Goal: Task Accomplishment & Management: Complete application form

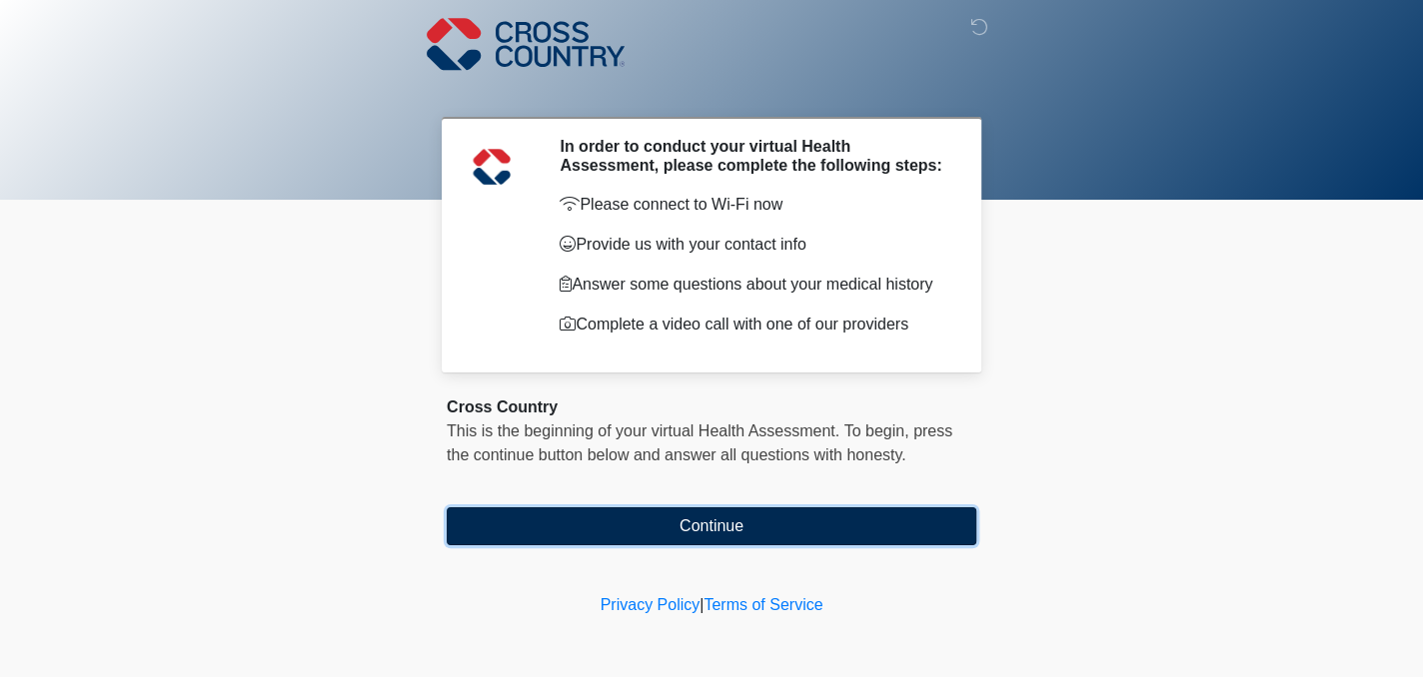
click at [697, 536] on button "Continue" at bounding box center [712, 527] width 530 height 38
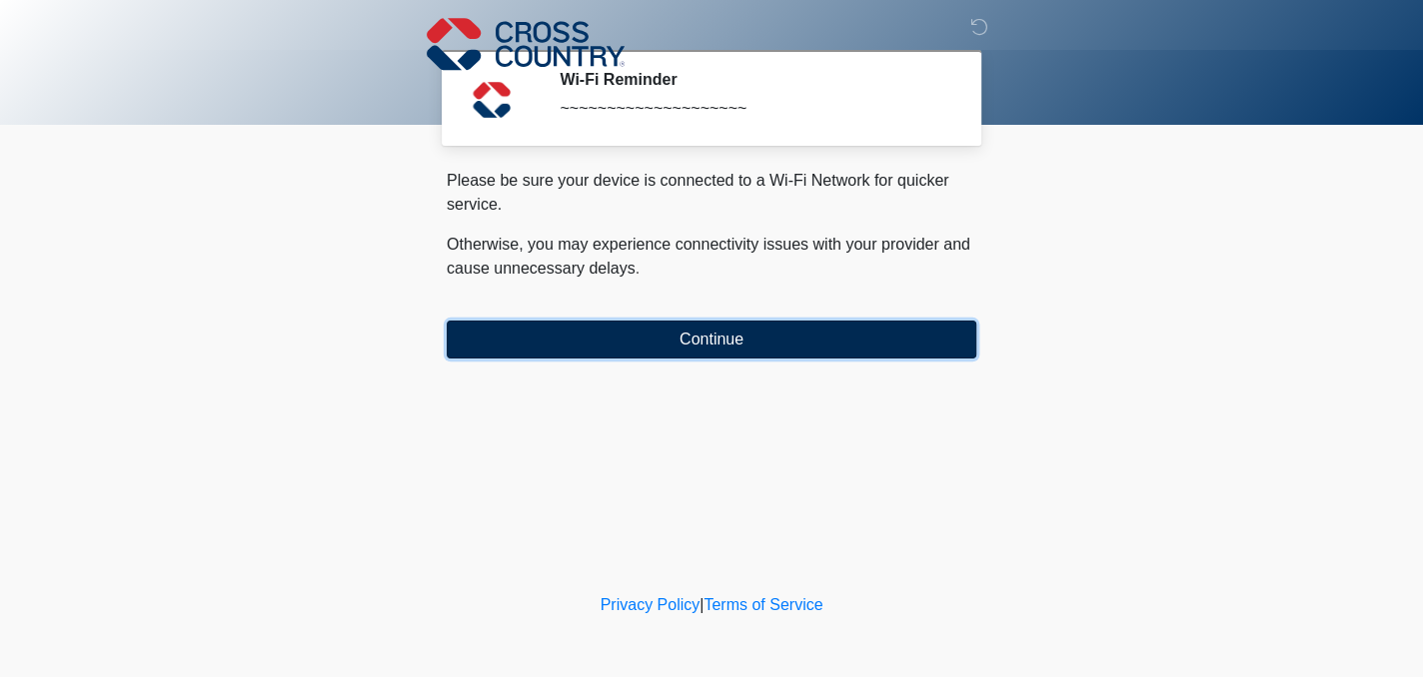
click at [711, 350] on button "Continue" at bounding box center [712, 340] width 530 height 38
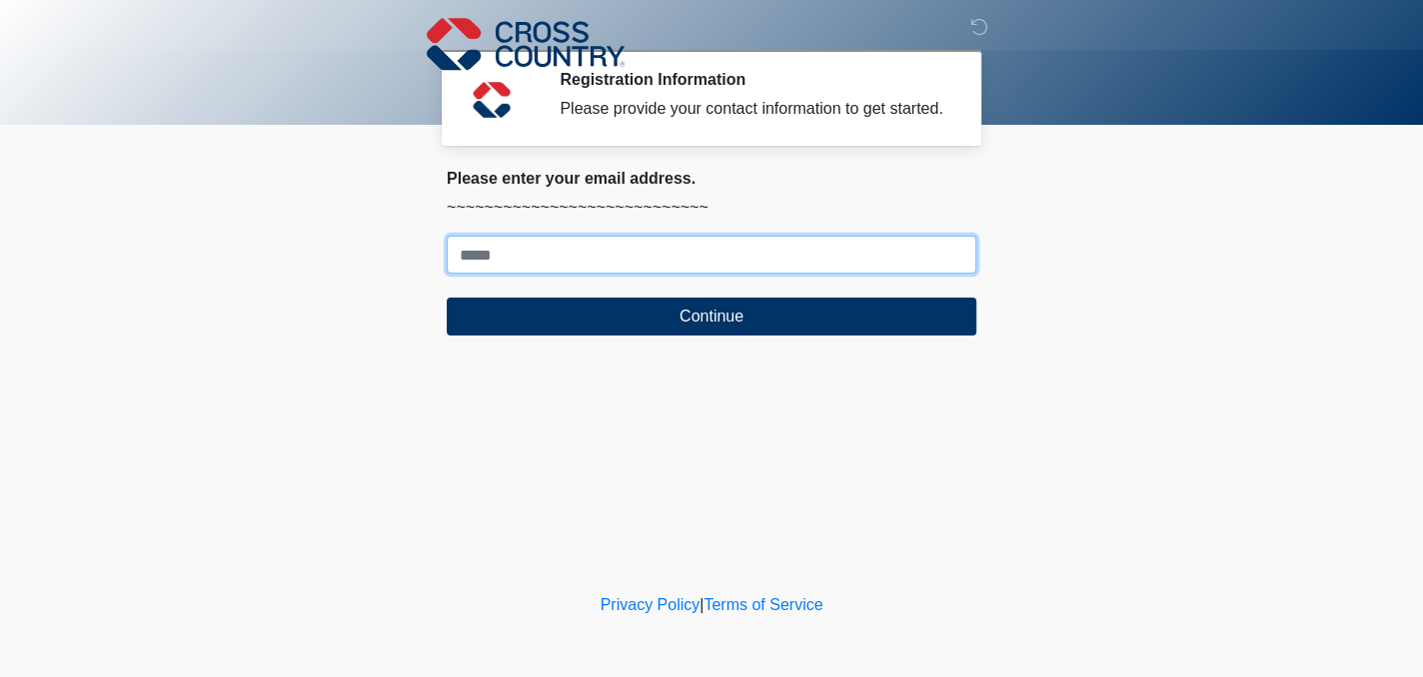
click at [525, 264] on input "Where should we email your response?" at bounding box center [712, 255] width 530 height 38
type input "**********"
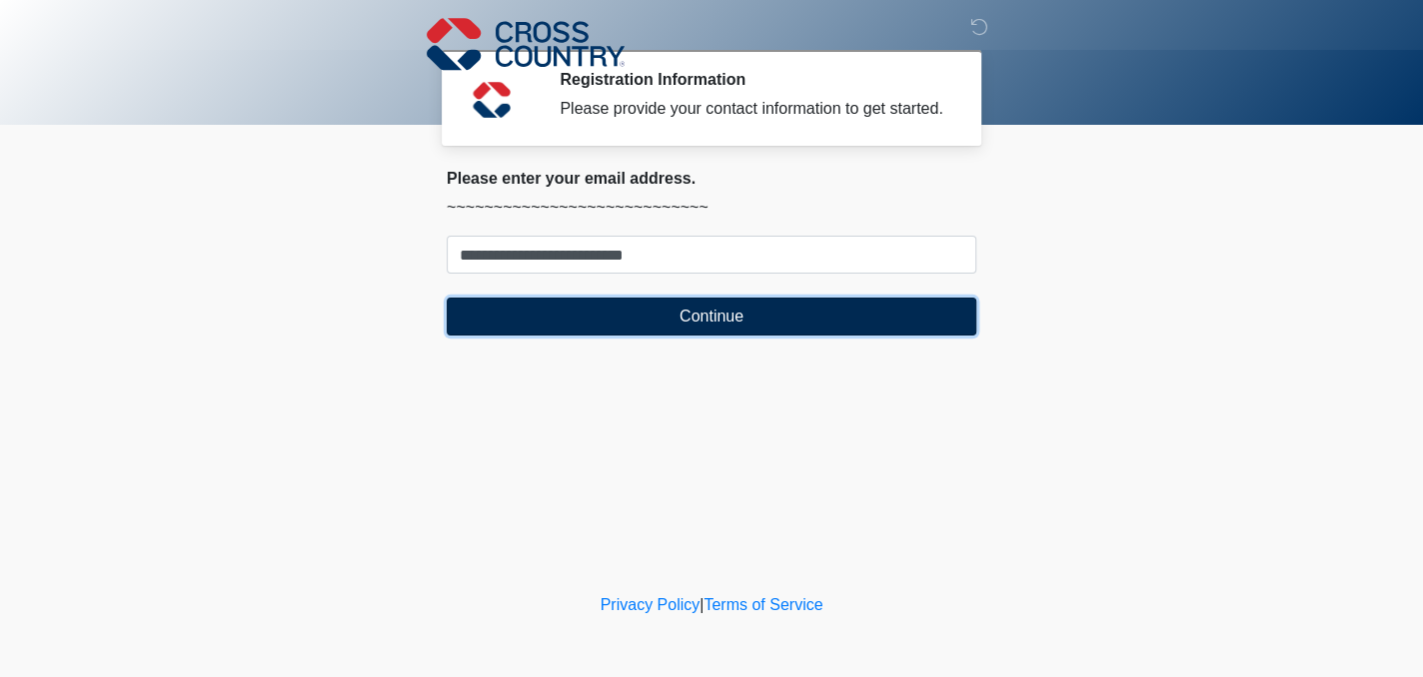
click at [681, 323] on button "Continue" at bounding box center [712, 317] width 530 height 38
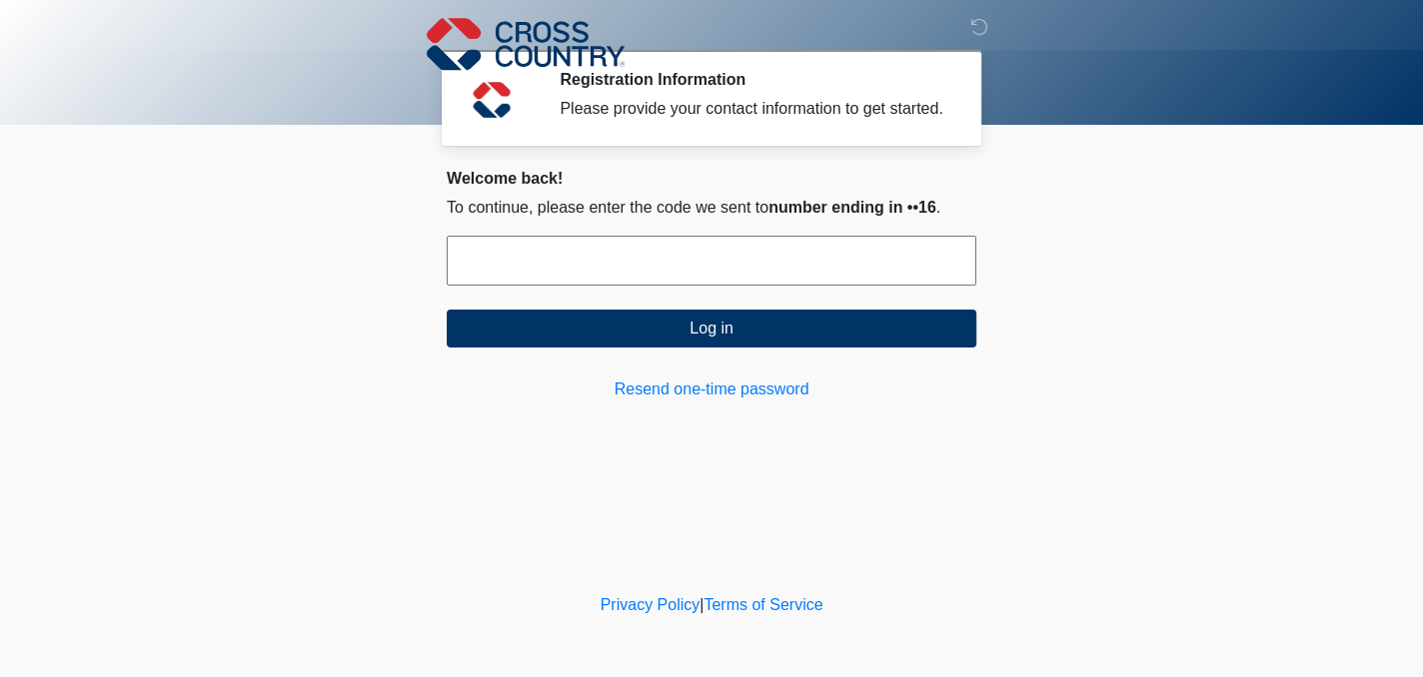
click at [592, 253] on input "text" at bounding box center [712, 261] width 530 height 50
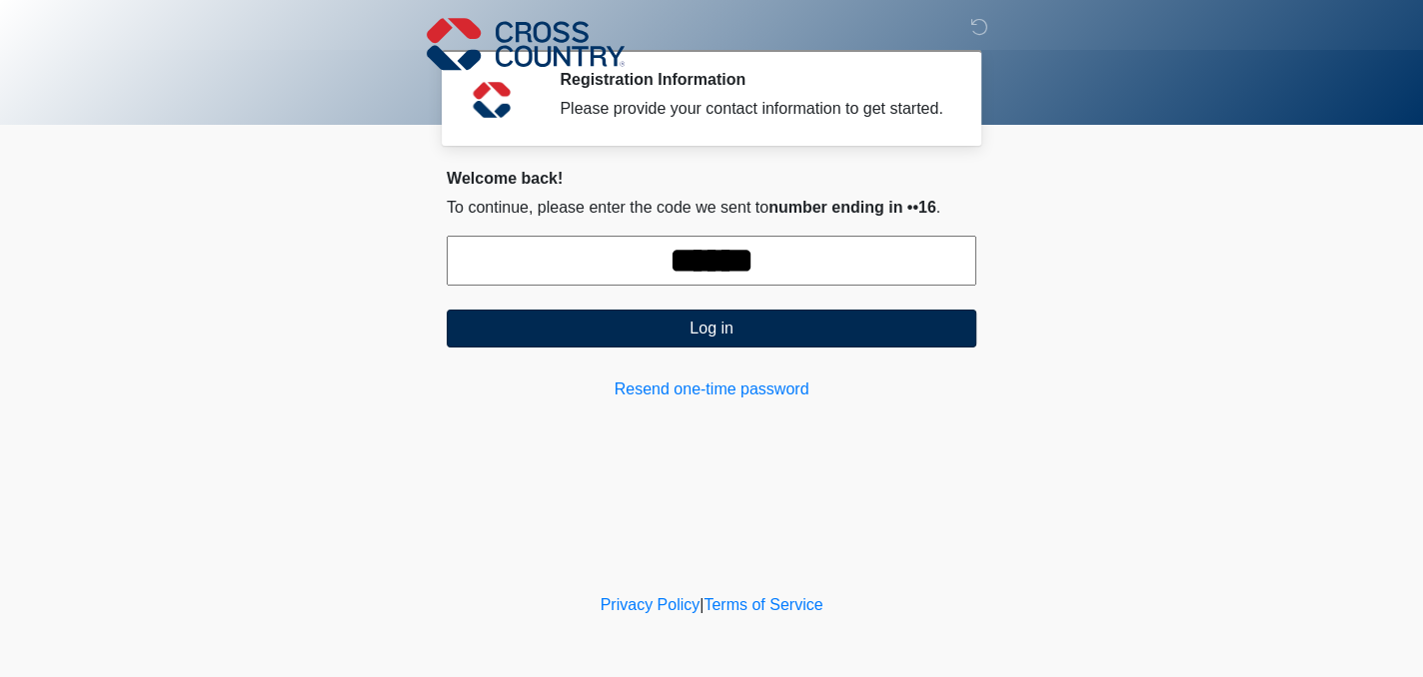
type input "******"
click at [697, 331] on button "Log in" at bounding box center [712, 329] width 530 height 38
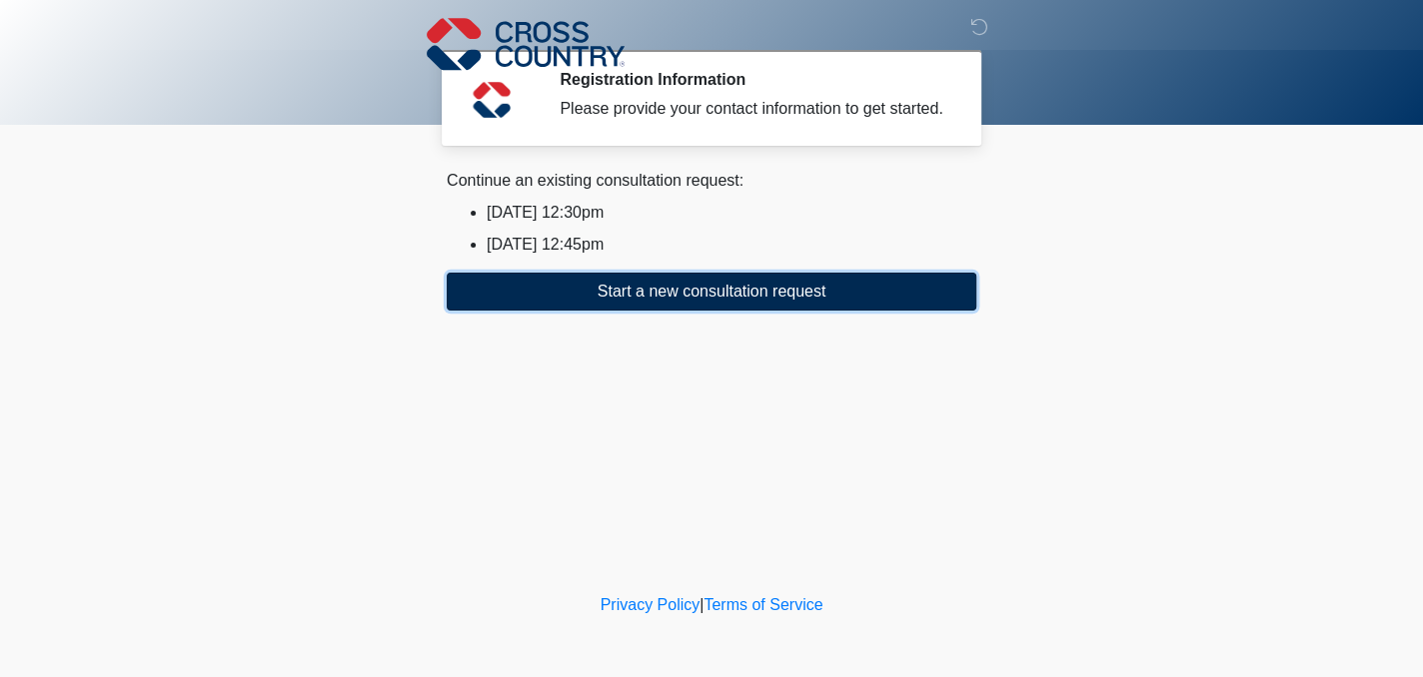
click at [693, 296] on button "Start a new consultation request" at bounding box center [712, 292] width 530 height 38
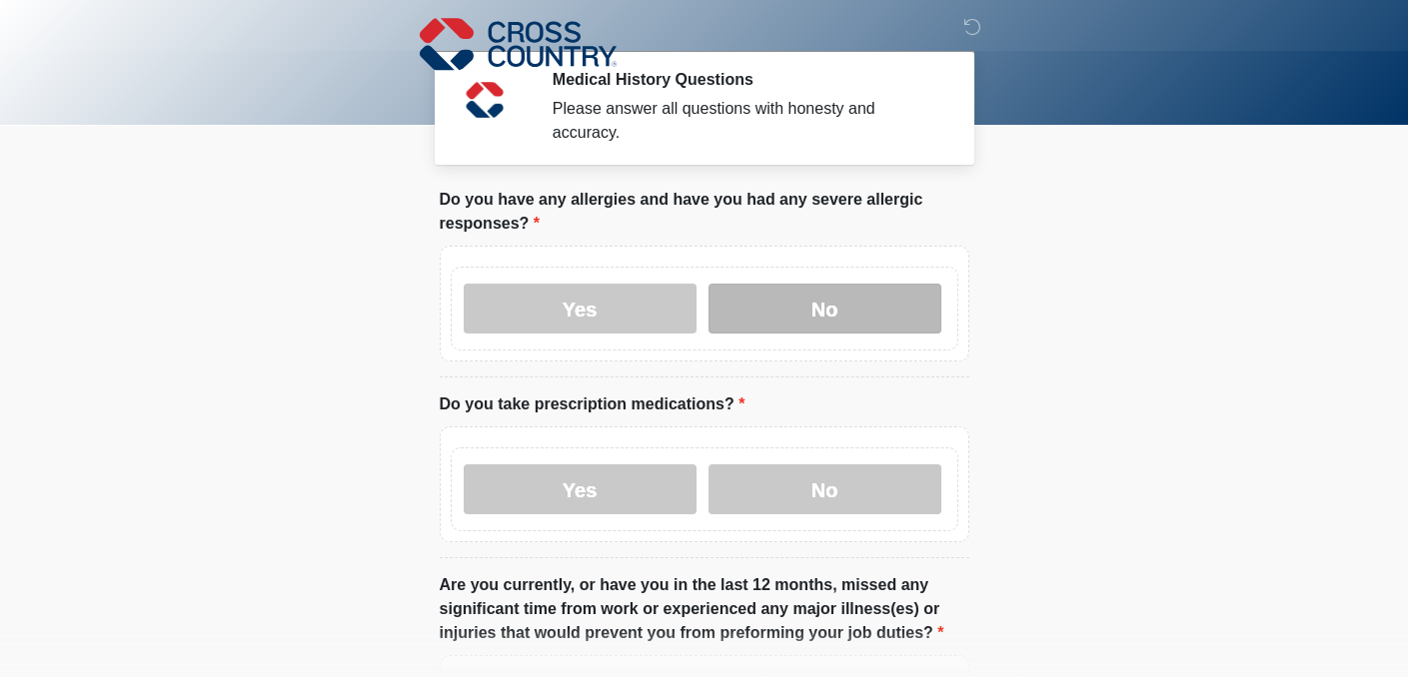
click at [778, 298] on label "No" at bounding box center [824, 309] width 233 height 50
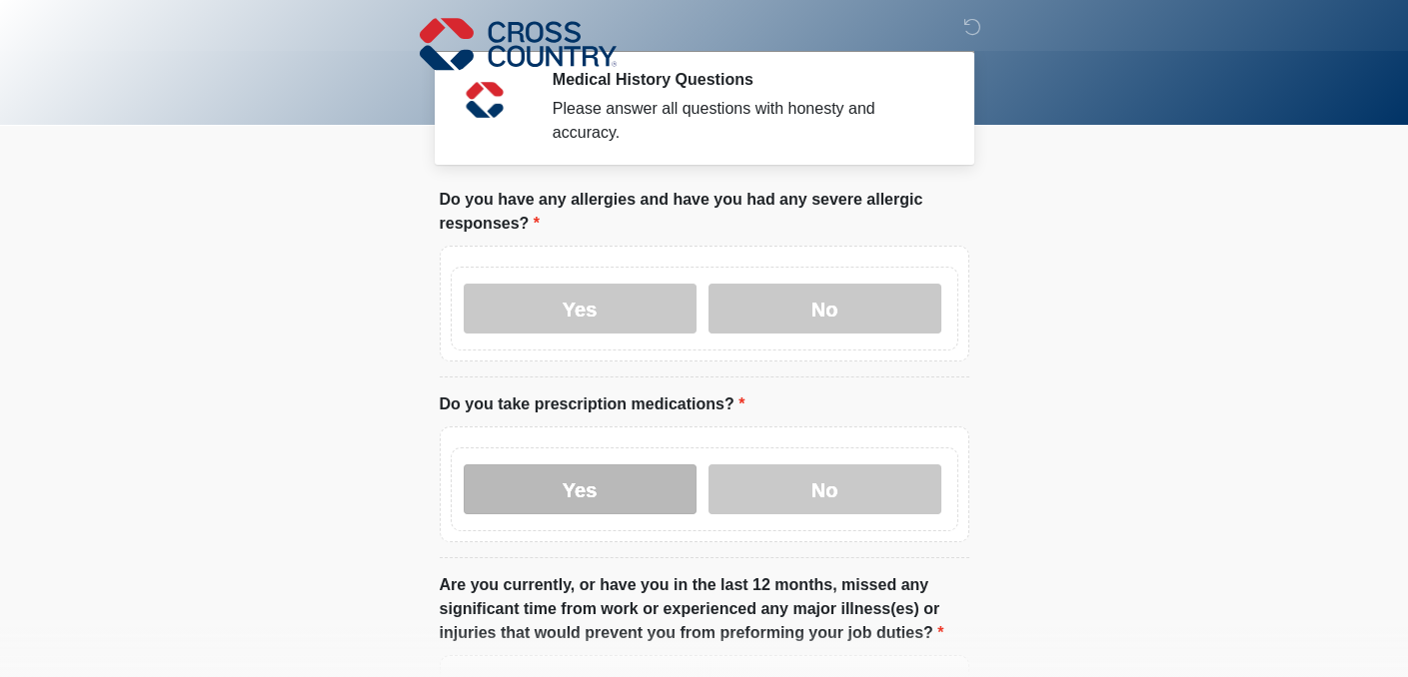
click at [570, 465] on label "Yes" at bounding box center [580, 490] width 233 height 50
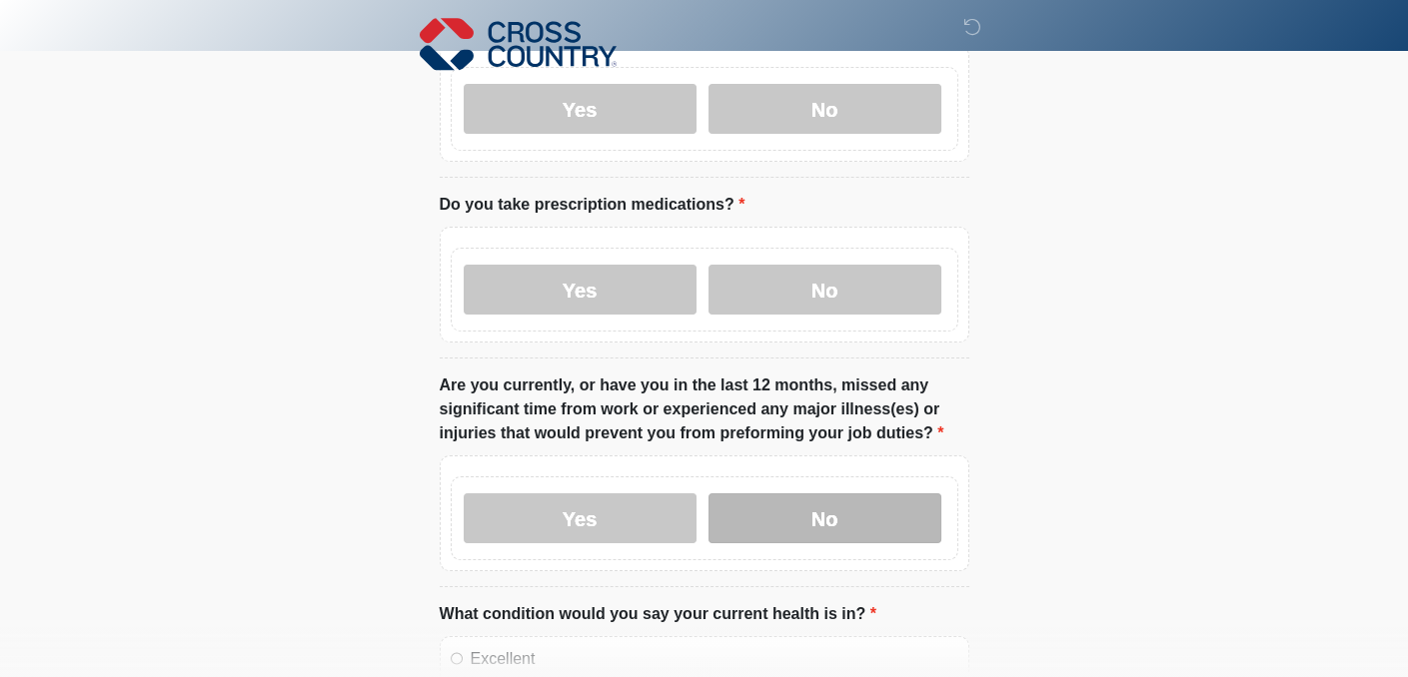
click at [801, 500] on label "No" at bounding box center [824, 519] width 233 height 50
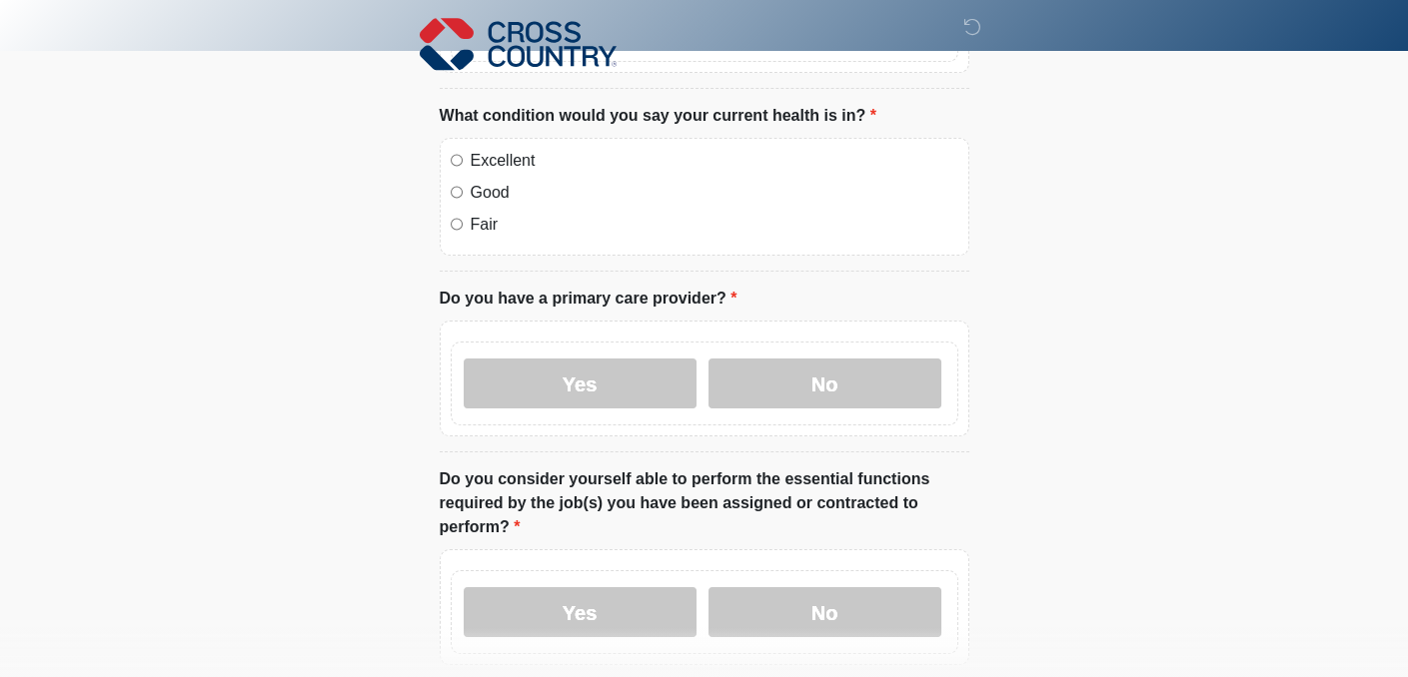
scroll to position [799, 0]
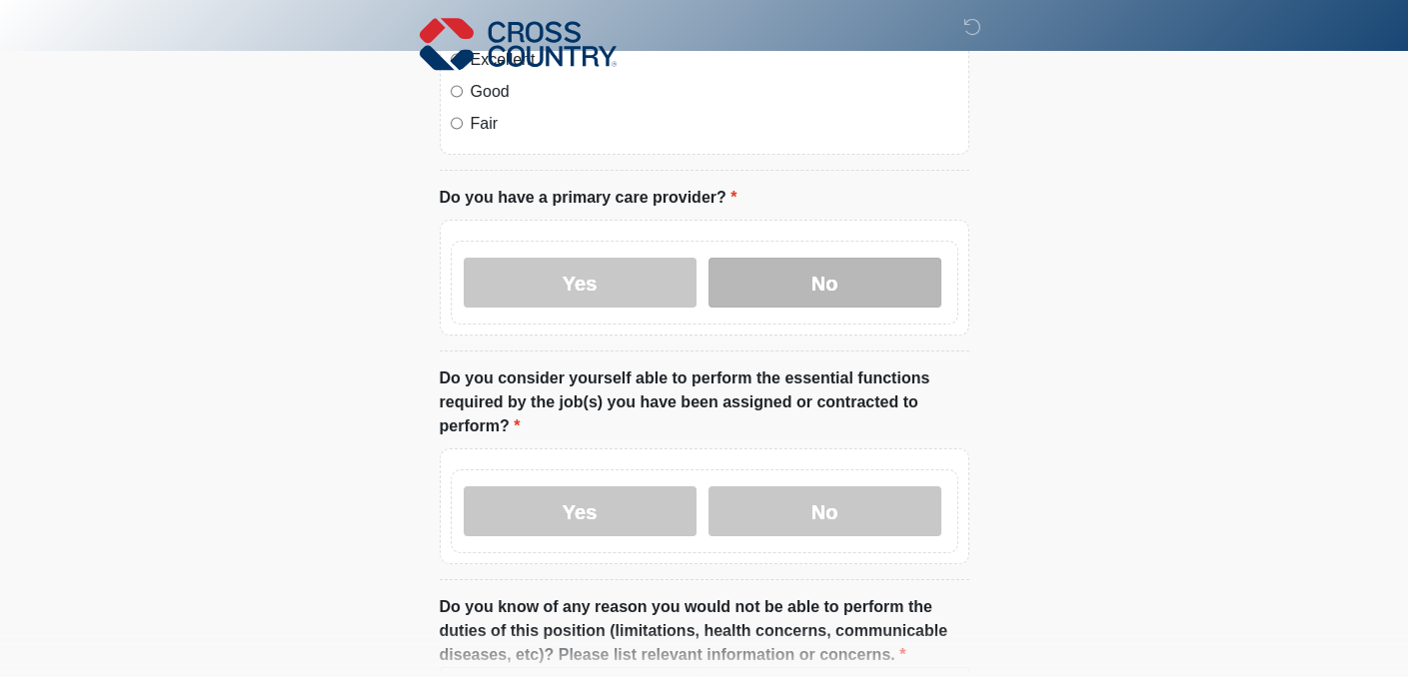
click at [838, 263] on label "No" at bounding box center [824, 283] width 233 height 50
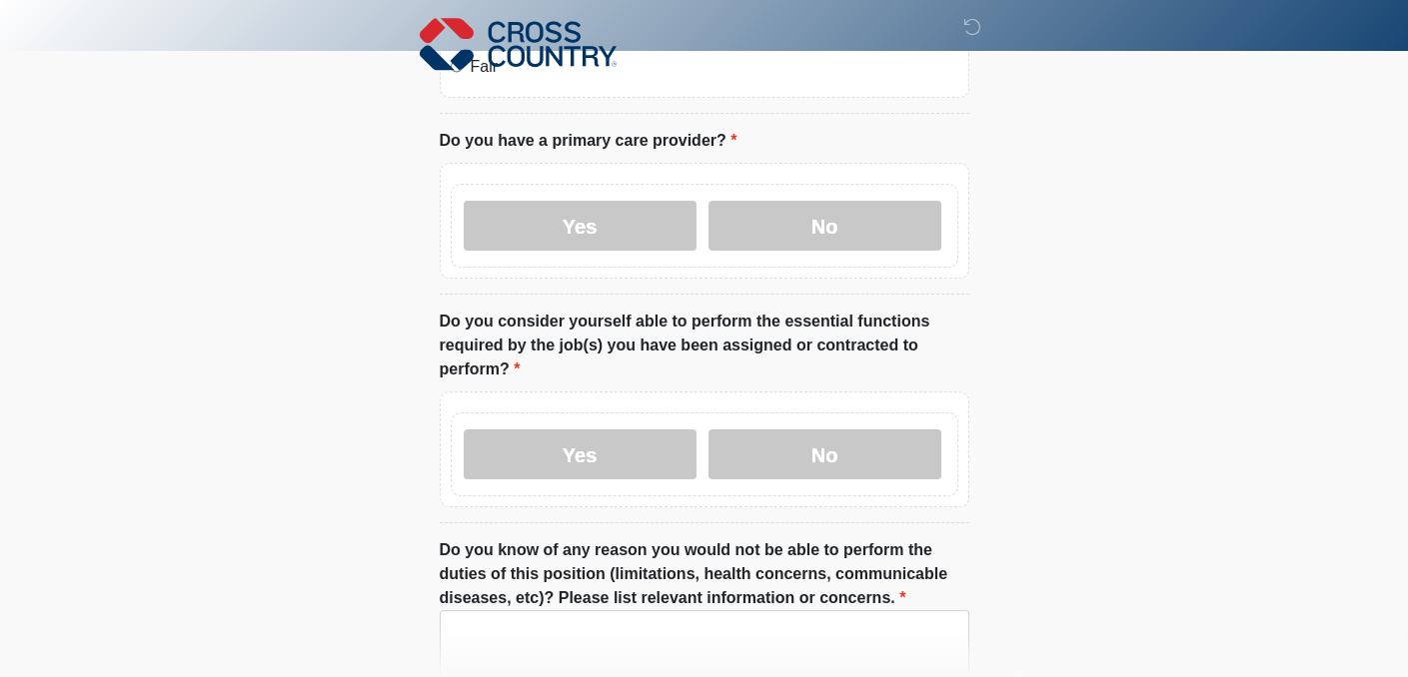
scroll to position [899, 0]
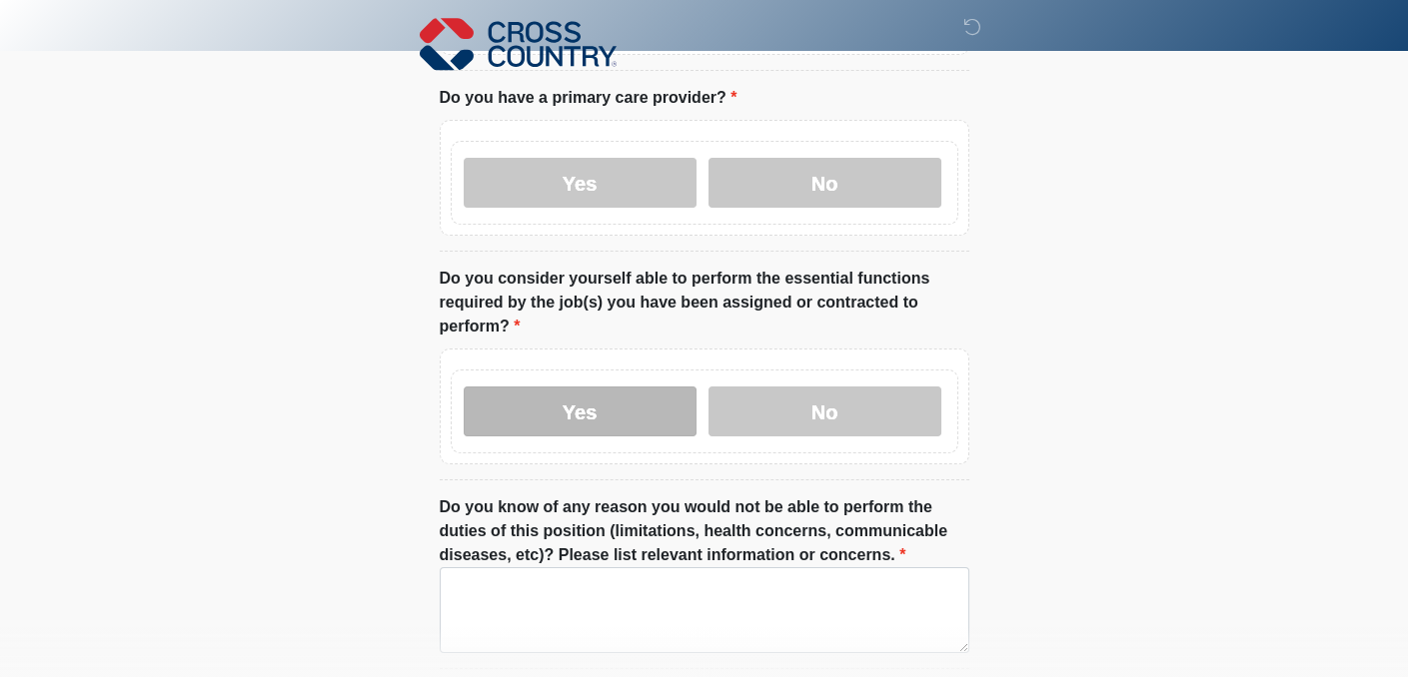
click at [514, 390] on label "Yes" at bounding box center [580, 412] width 233 height 50
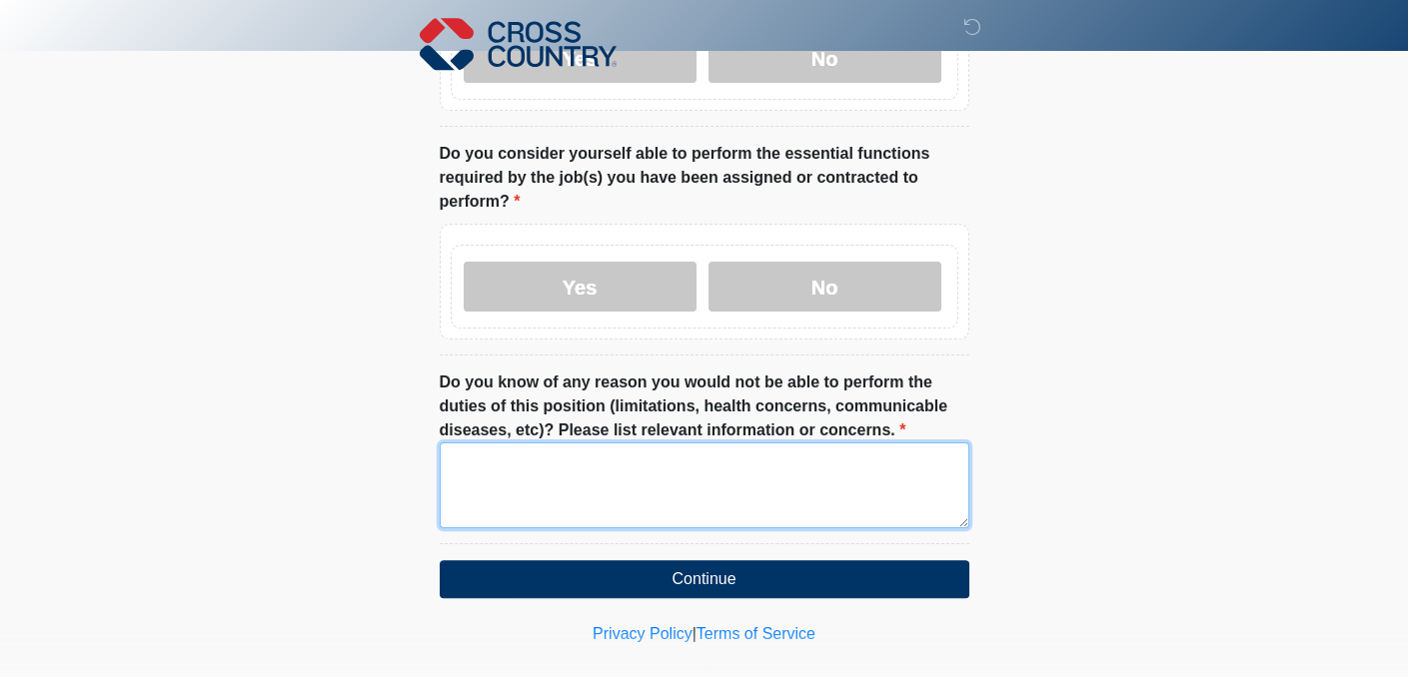
click at [554, 452] on textarea "Do you know of any reason you would not be able to perform the duties of this p…" at bounding box center [705, 486] width 530 height 86
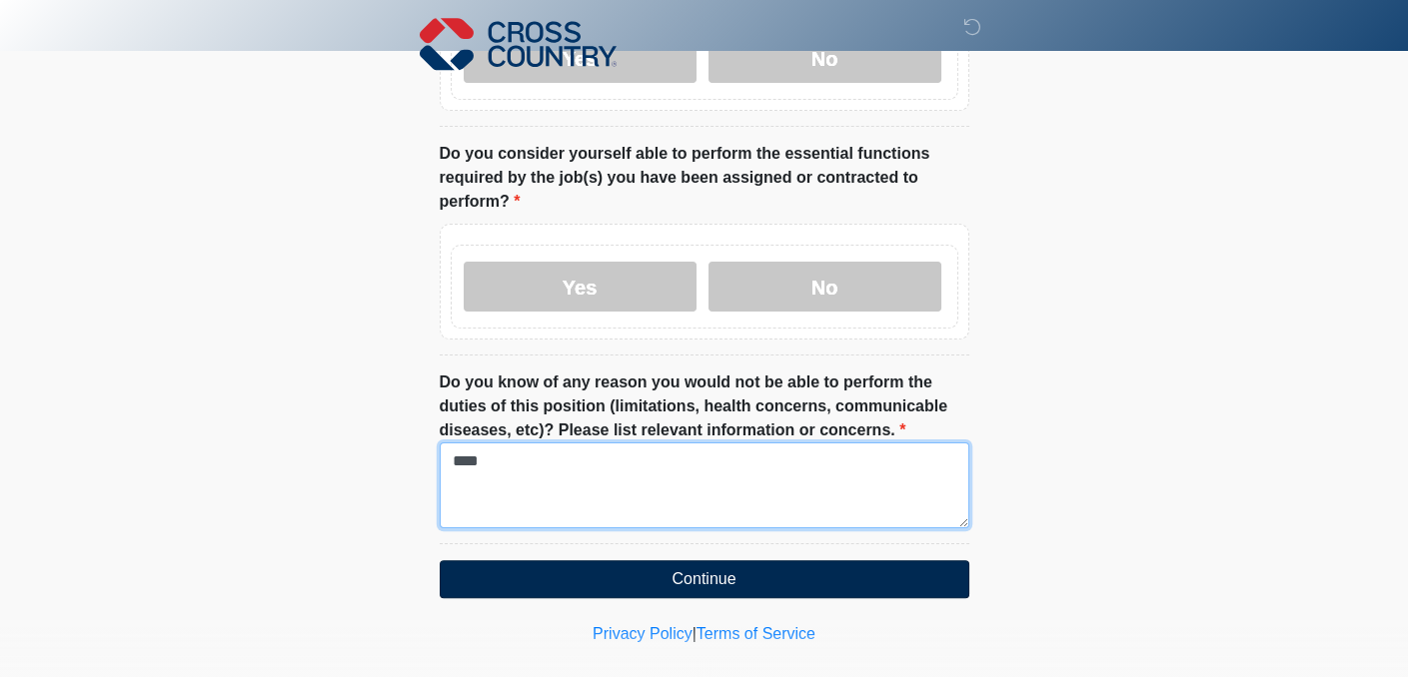
type textarea "****"
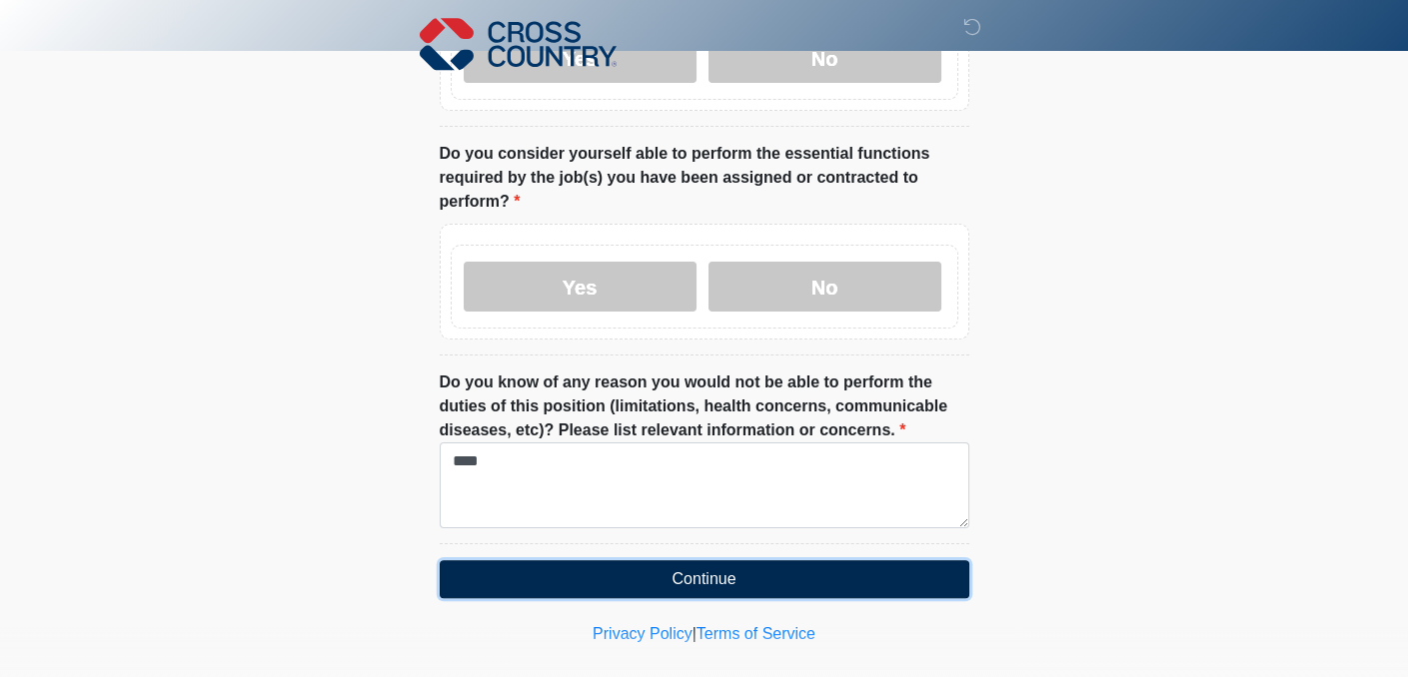
click at [715, 561] on button "Continue" at bounding box center [705, 580] width 530 height 38
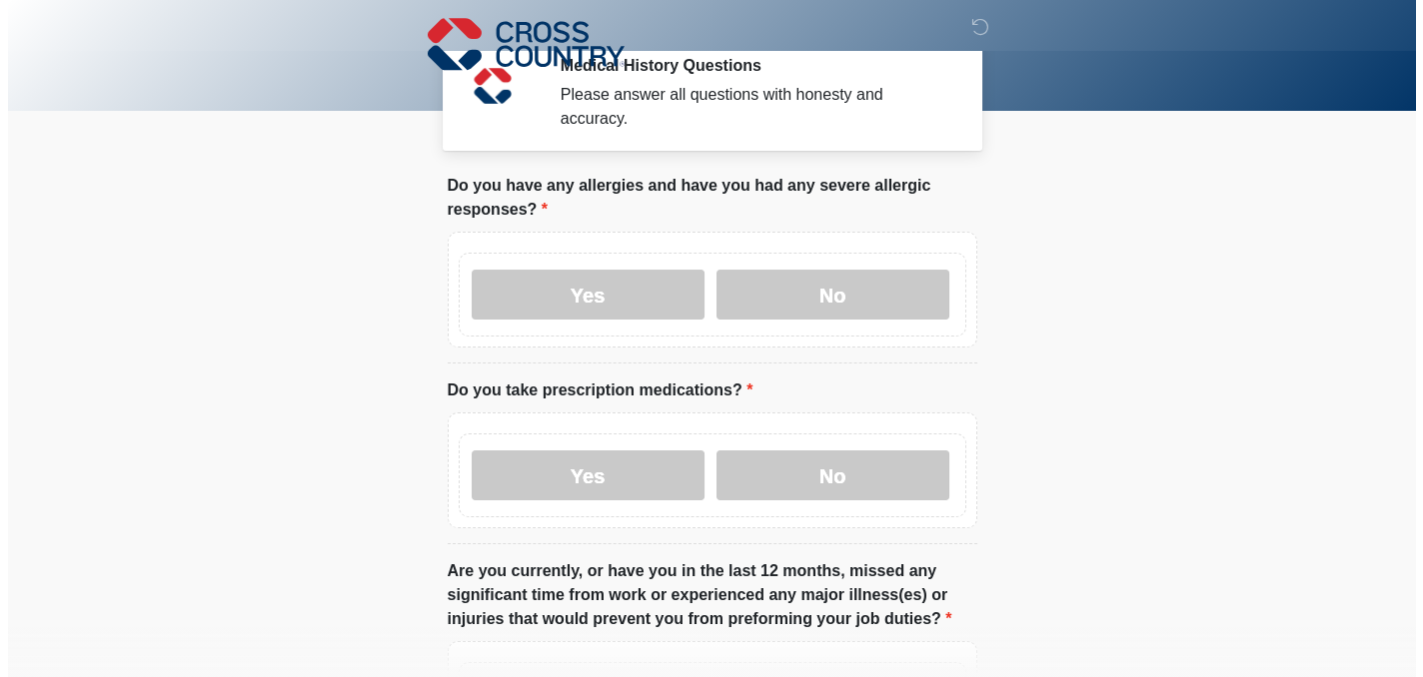
scroll to position [0, 0]
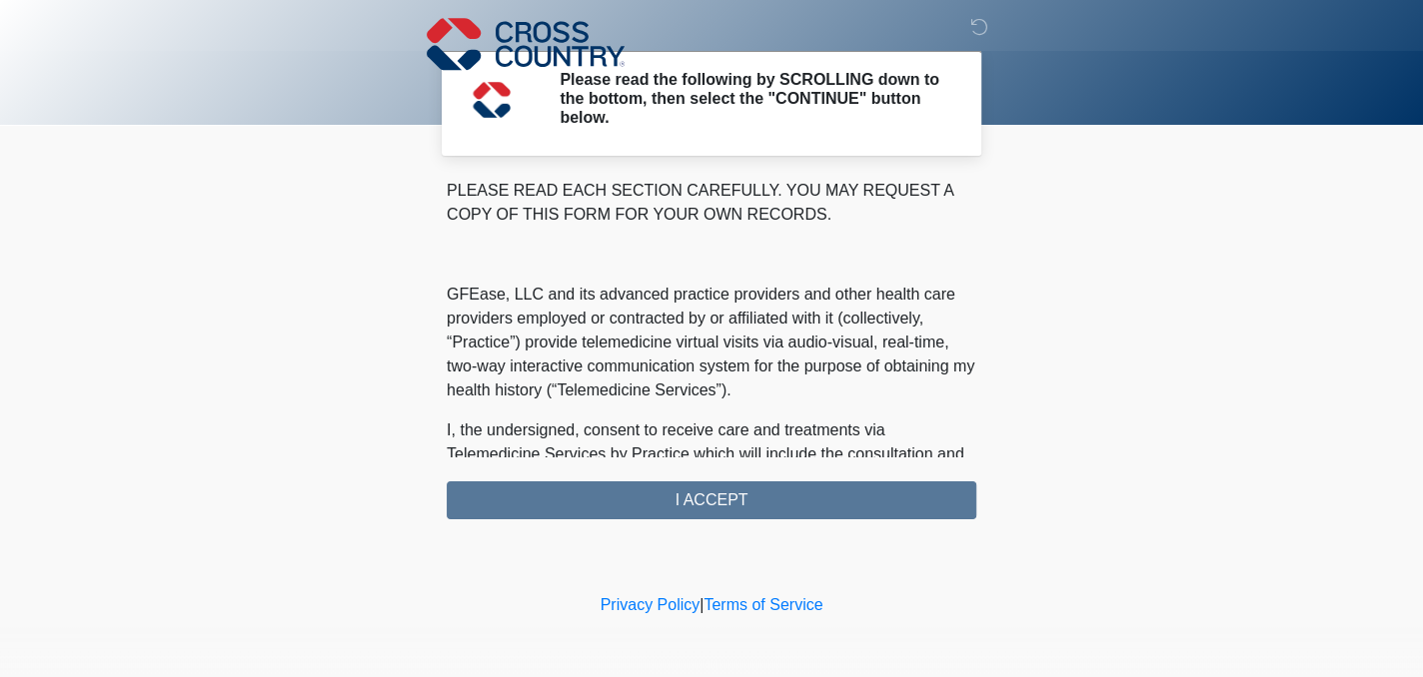
click at [741, 505] on div "PLEASE READ EACH SECTION CAREFULLY. YOU MAY REQUEST A COPY OF THIS FORM FOR YOU…" at bounding box center [712, 349] width 530 height 341
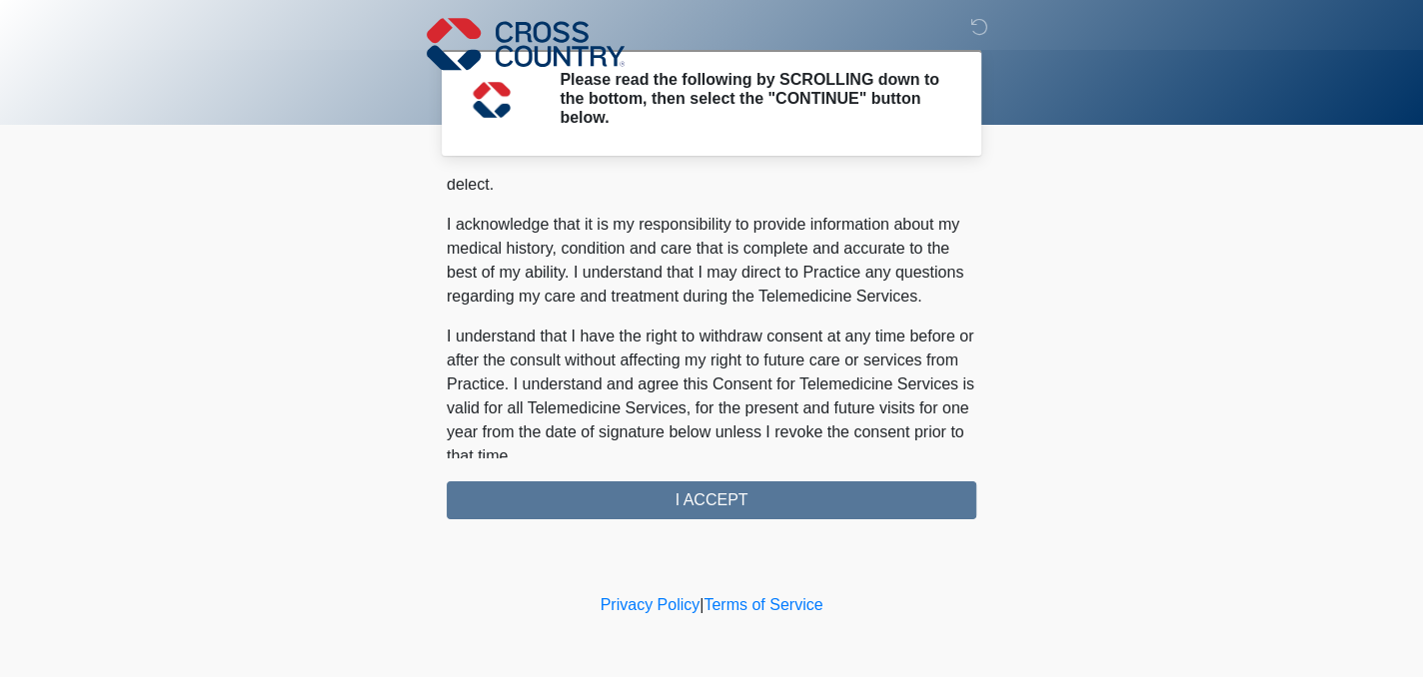
scroll to position [1319, 0]
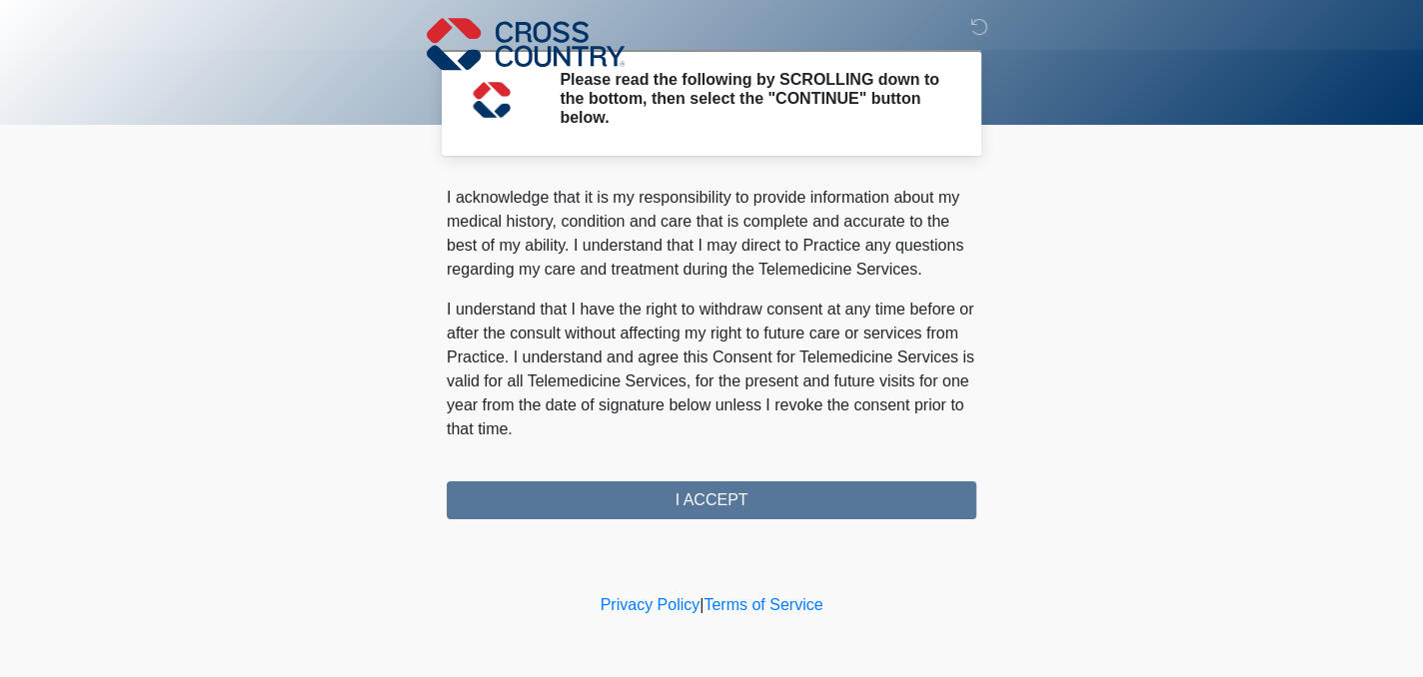
click at [701, 497] on div "PLEASE READ EACH SECTION CAREFULLY. YOU MAY REQUEST A COPY OF THIS FORM FOR YOU…" at bounding box center [712, 349] width 530 height 341
click at [693, 499] on div "PLEASE READ EACH SECTION CAREFULLY. YOU MAY REQUEST A COPY OF THIS FORM FOR YOU…" at bounding box center [712, 349] width 530 height 341
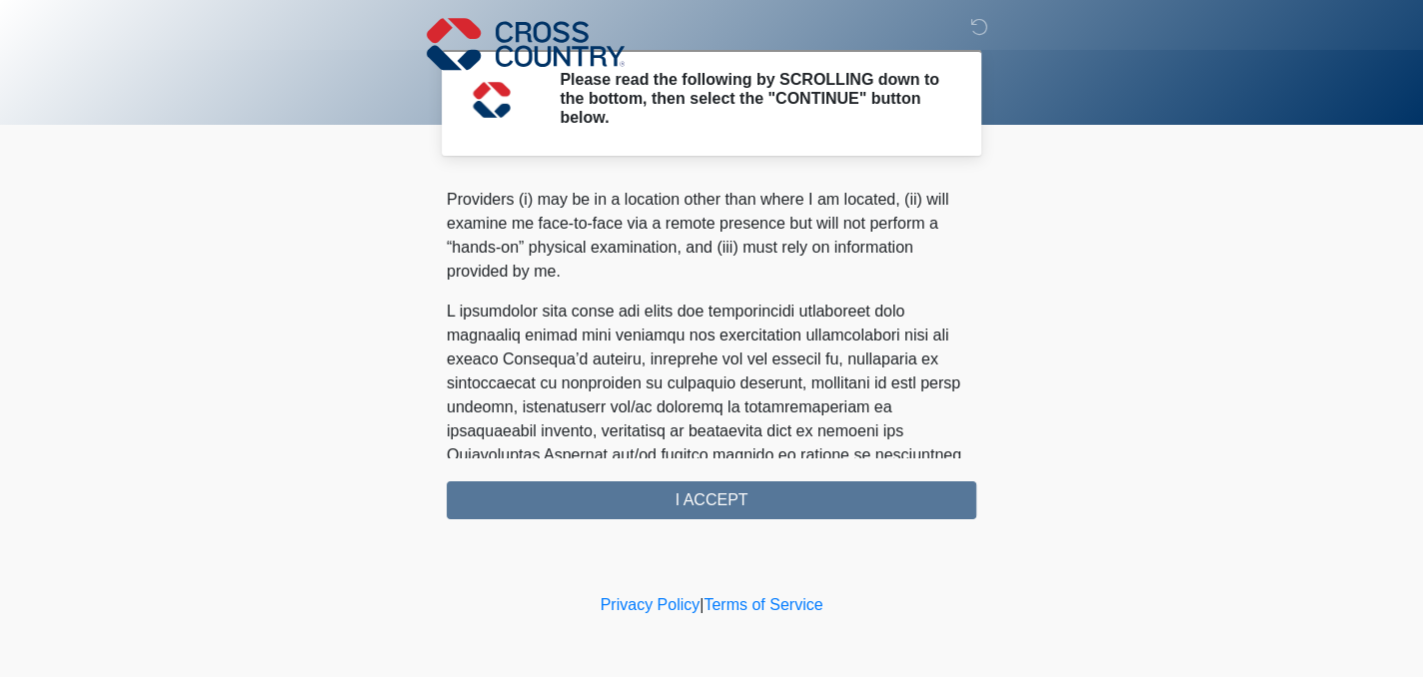
scroll to position [420, 0]
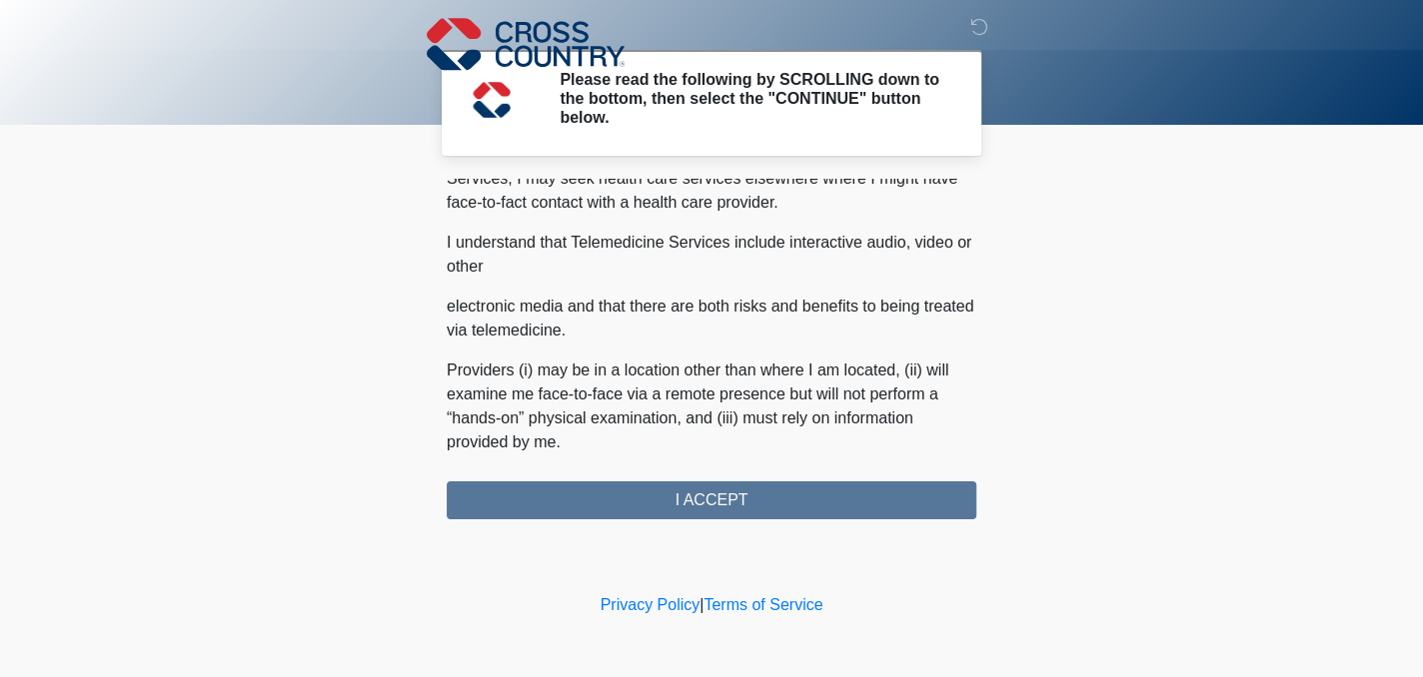
click at [843, 109] on h2 "Please read the following by SCROLLING down to the bottom, then select the "CON…" at bounding box center [753, 99] width 387 height 58
click at [670, 125] on h2 "Please read the following by SCROLLING down to the bottom, then select the "CON…" at bounding box center [753, 99] width 387 height 58
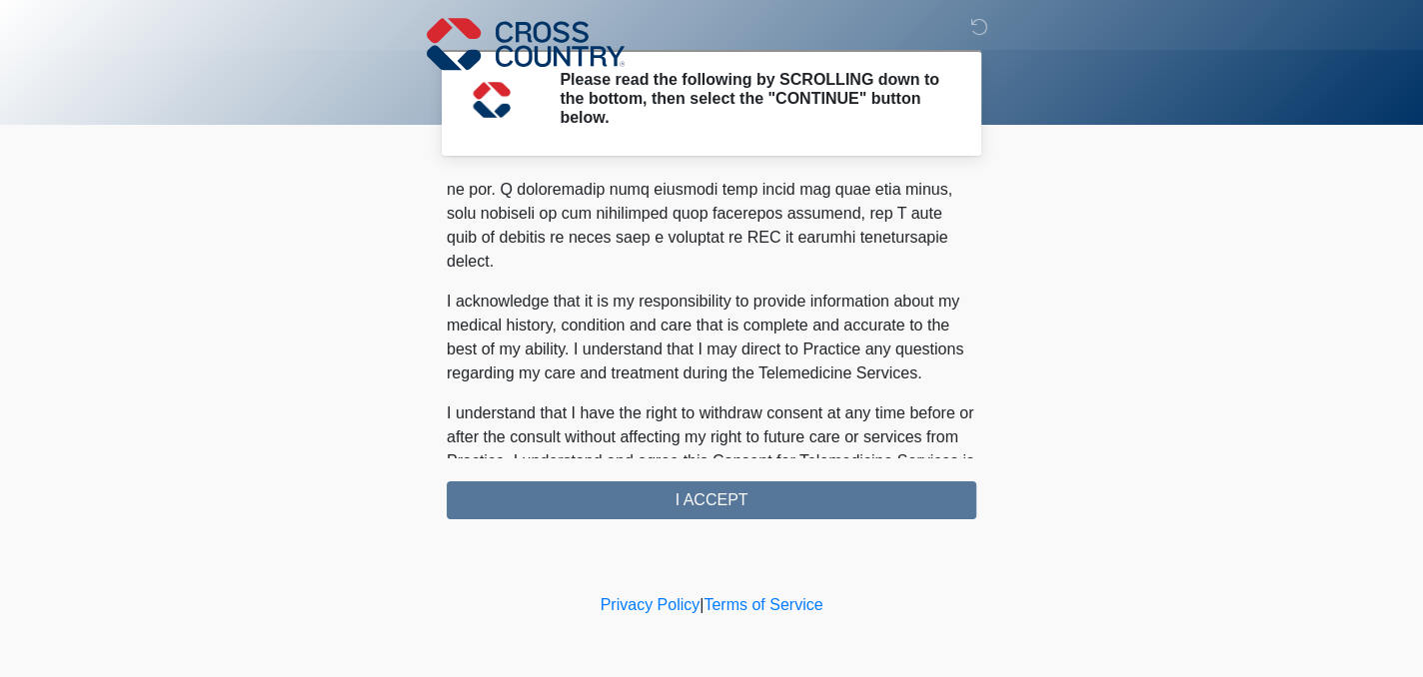
scroll to position [1319, 0]
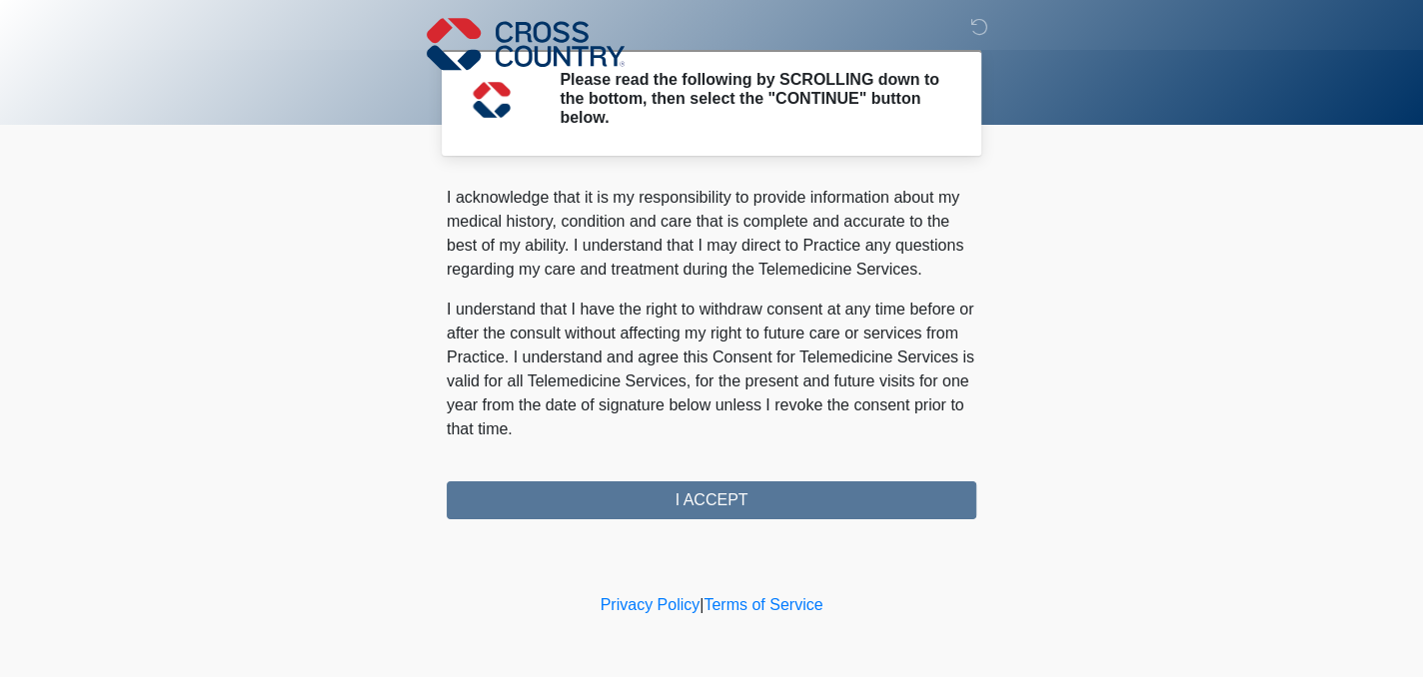
click at [719, 347] on p "I understand that I have the right to withdraw consent at any time before or af…" at bounding box center [712, 370] width 530 height 144
click at [701, 496] on div "PLEASE READ EACH SECTION CAREFULLY. YOU MAY REQUEST A COPY OF THIS FORM FOR YOU…" at bounding box center [712, 349] width 530 height 341
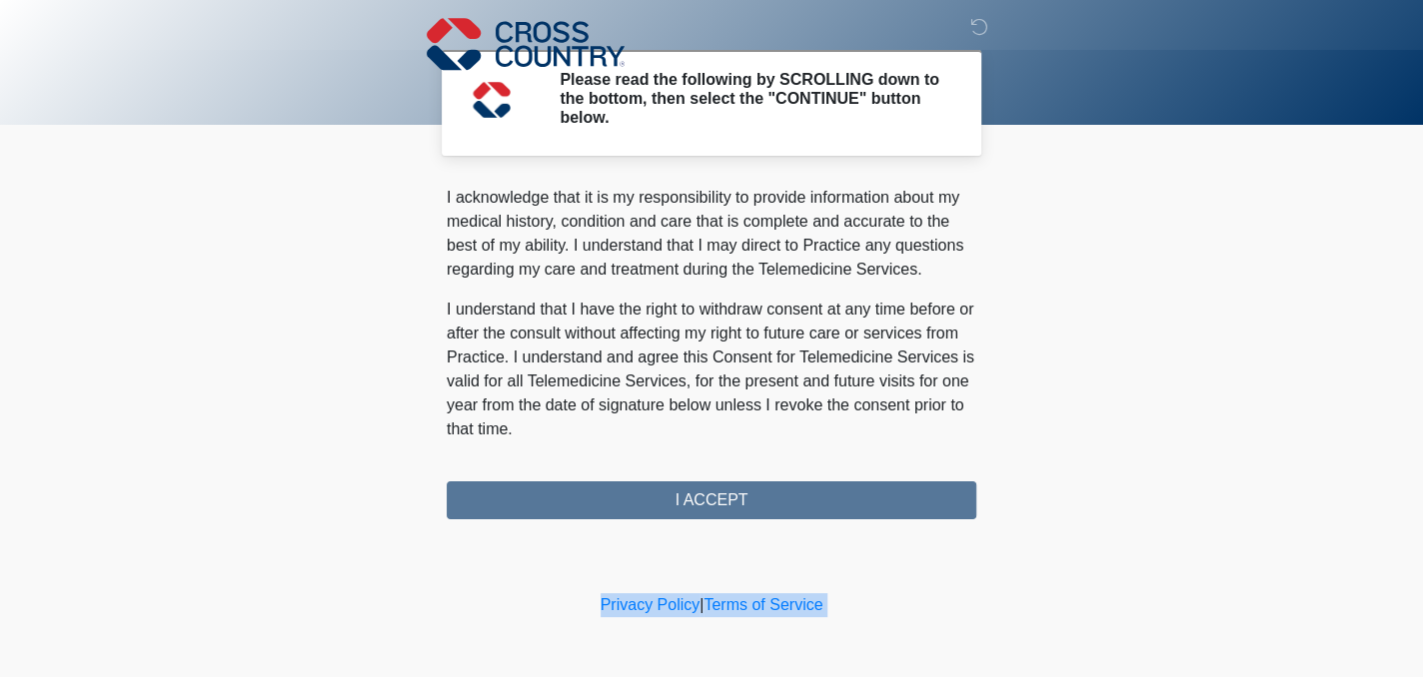
click at [701, 496] on div "PLEASE READ EACH SECTION CAREFULLY. YOU MAY REQUEST A COPY OF THIS FORM FOR YOU…" at bounding box center [712, 349] width 530 height 341
click at [702, 496] on div "PLEASE READ EACH SECTION CAREFULLY. YOU MAY REQUEST A COPY OF THIS FORM FOR YOU…" at bounding box center [712, 349] width 530 height 341
click at [703, 496] on div "PLEASE READ EACH SECTION CAREFULLY. YOU MAY REQUEST A COPY OF THIS FORM FOR YOU…" at bounding box center [712, 349] width 530 height 341
click at [675, 498] on div "PLEASE READ EACH SECTION CAREFULLY. YOU MAY REQUEST A COPY OF THIS FORM FOR YOU…" at bounding box center [712, 349] width 530 height 341
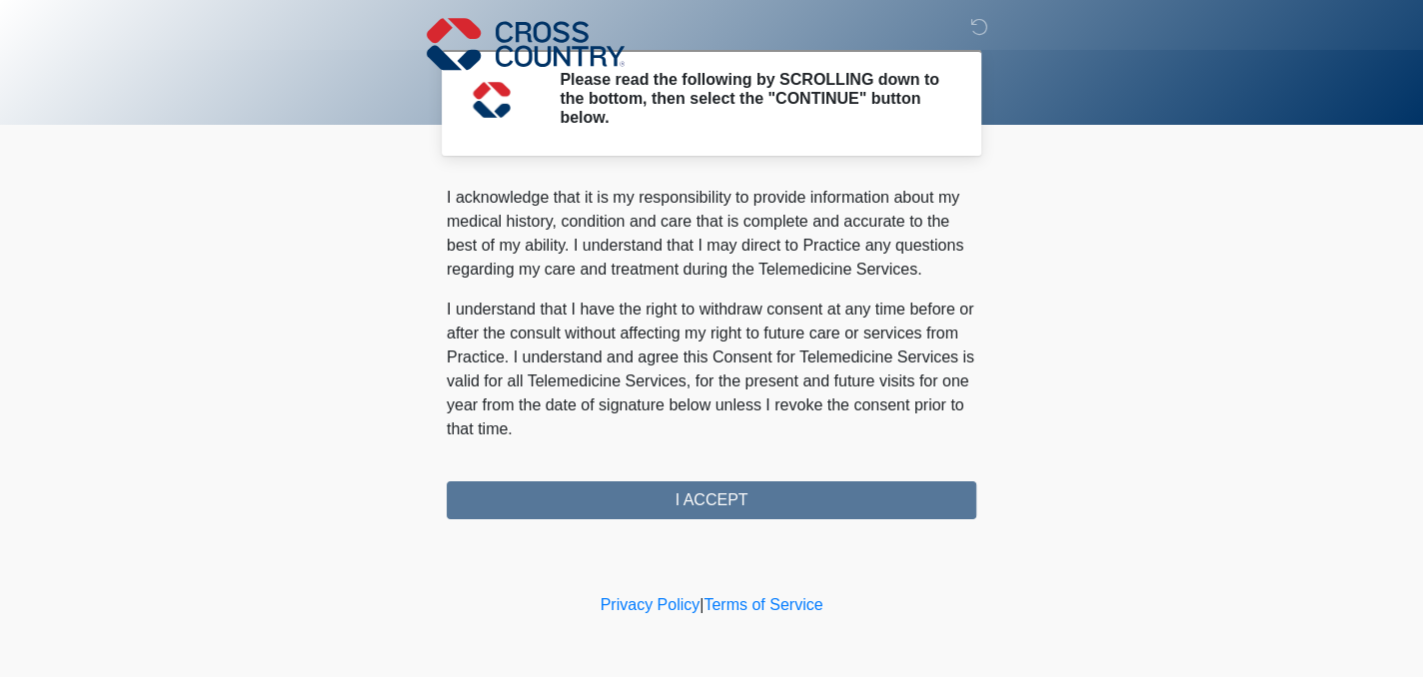
click at [699, 499] on div "PLEASE READ EACH SECTION CAREFULLY. YOU MAY REQUEST A COPY OF THIS FORM FOR YOU…" at bounding box center [712, 349] width 530 height 341
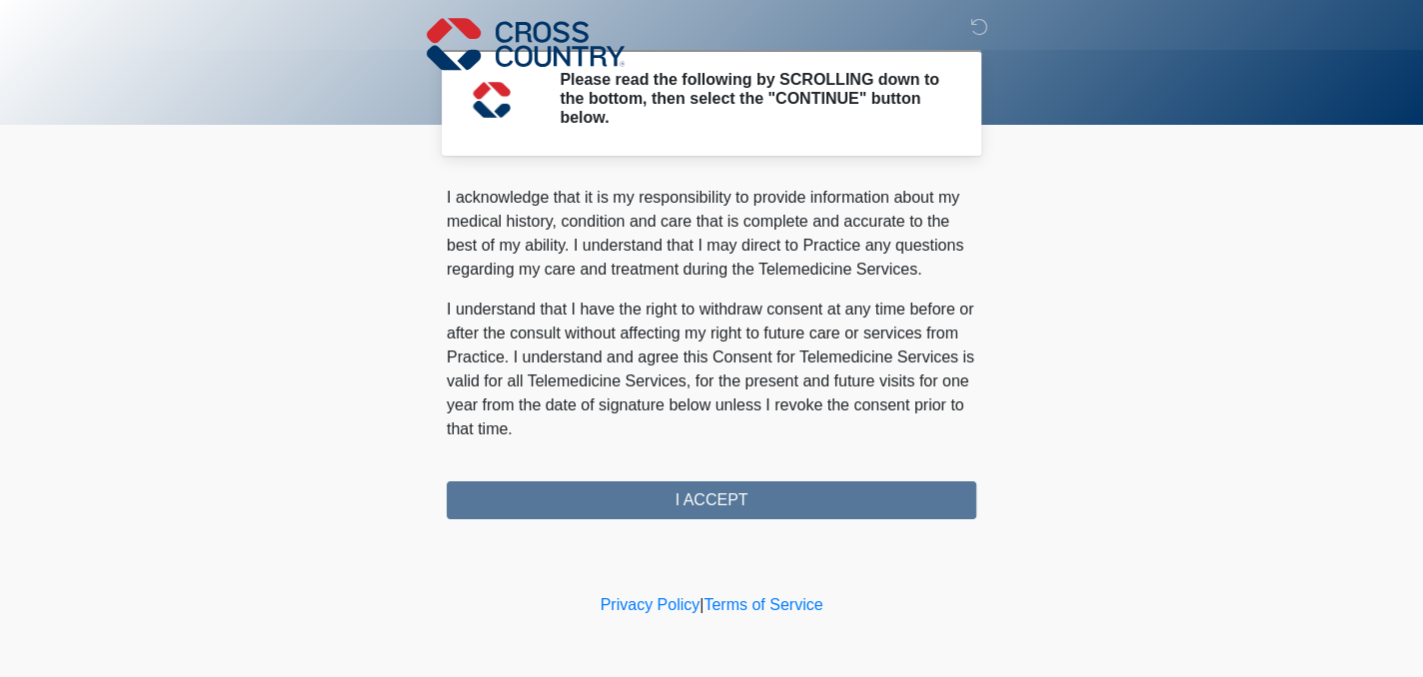
click at [699, 499] on div "PLEASE READ EACH SECTION CAREFULLY. YOU MAY REQUEST A COPY OF THIS FORM FOR YOU…" at bounding box center [712, 349] width 530 height 341
click at [695, 490] on div "PLEASE READ EACH SECTION CAREFULLY. YOU MAY REQUEST A COPY OF THIS FORM FOR YOU…" at bounding box center [712, 349] width 530 height 341
click at [696, 490] on div "PLEASE READ EACH SECTION CAREFULLY. YOU MAY REQUEST A COPY OF THIS FORM FOR YOU…" at bounding box center [712, 349] width 530 height 341
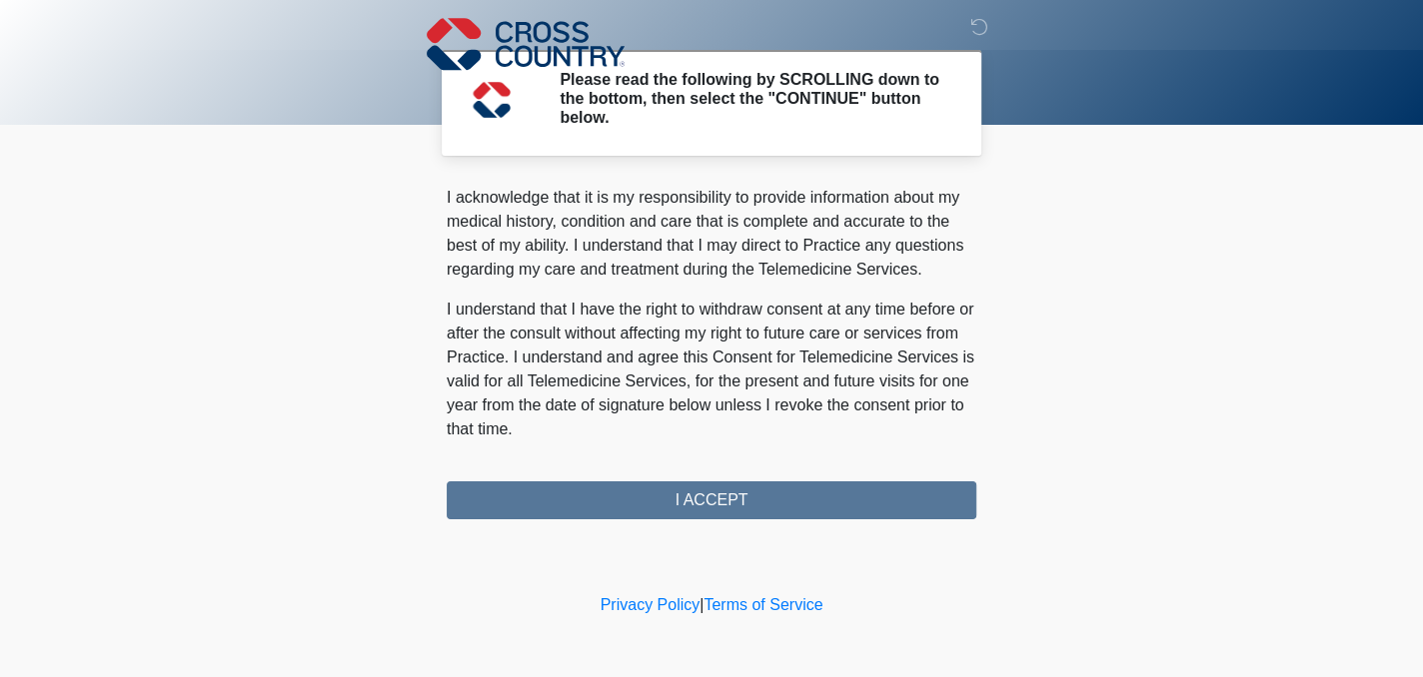
click at [696, 490] on div "PLEASE READ EACH SECTION CAREFULLY. YOU MAY REQUEST A COPY OF THIS FORM FOR YOU…" at bounding box center [712, 349] width 530 height 341
click at [861, 487] on div "PLEASE READ EACH SECTION CAREFULLY. YOU MAY REQUEST A COPY OF THIS FORM FOR YOU…" at bounding box center [712, 349] width 530 height 341
click at [857, 495] on div "PLEASE READ EACH SECTION CAREFULLY. YOU MAY REQUEST A COPY OF THIS FORM FOR YOU…" at bounding box center [712, 349] width 530 height 341
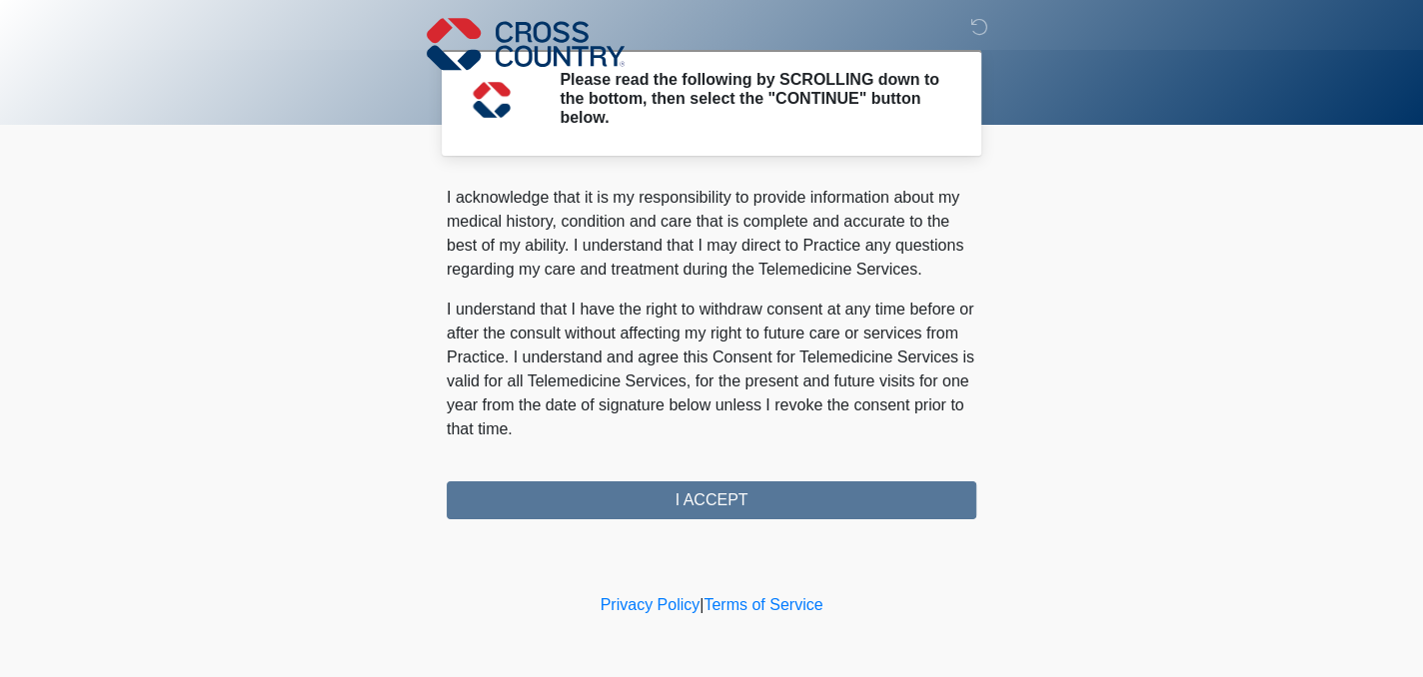
click at [875, 499] on div "PLEASE READ EACH SECTION CAREFULLY. YOU MAY REQUEST A COPY OF THIS FORM FOR YOU…" at bounding box center [712, 349] width 530 height 341
click at [693, 499] on div "PLEASE READ EACH SECTION CAREFULLY. YOU MAY REQUEST A COPY OF THIS FORM FOR YOU…" at bounding box center [712, 349] width 530 height 341
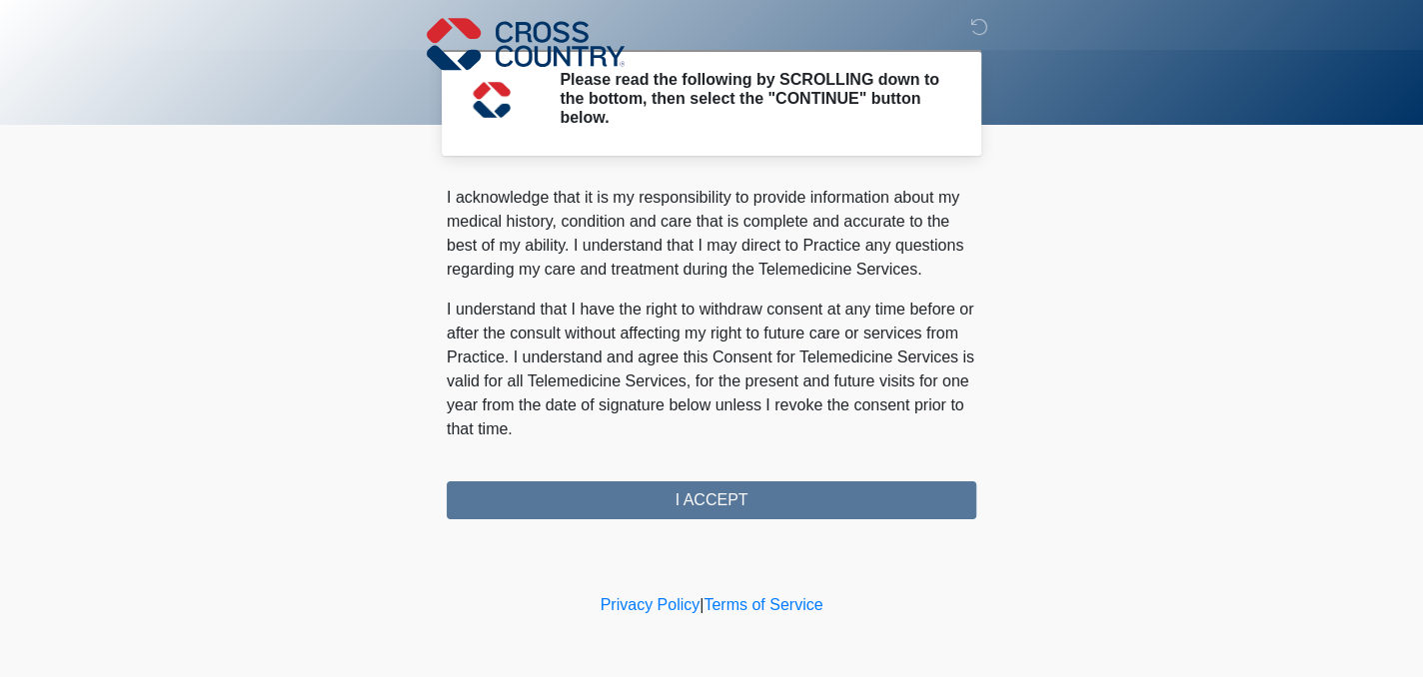
click at [693, 499] on div "PLEASE READ EACH SECTION CAREFULLY. YOU MAY REQUEST A COPY OF THIS FORM FOR YOU…" at bounding box center [712, 349] width 530 height 341
